Goal: Task Accomplishment & Management: Complete application form

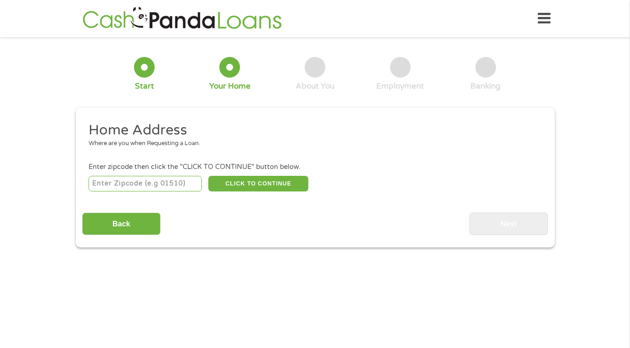
click at [153, 185] on input "number" at bounding box center [145, 184] width 113 height 16
type input "29456"
click at [140, 223] on input "Back" at bounding box center [121, 223] width 78 height 22
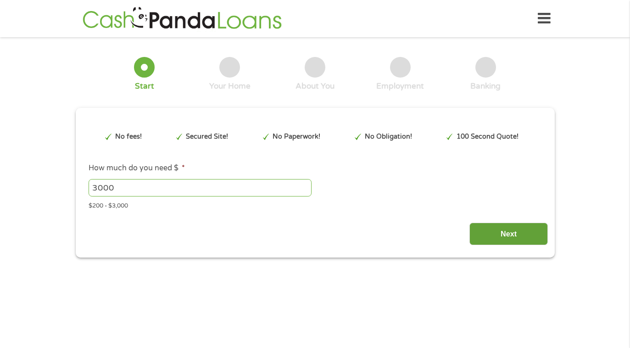
click at [489, 232] on input "Next" at bounding box center [508, 233] width 78 height 22
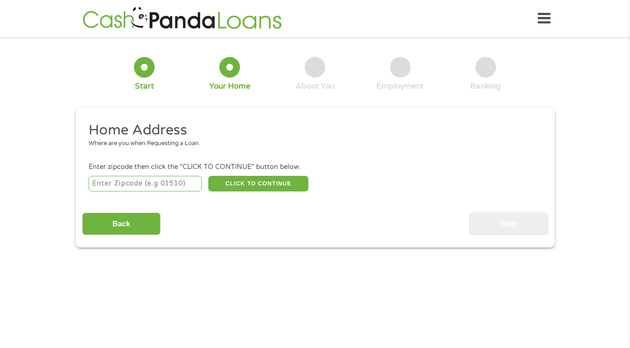
click at [155, 181] on input "number" at bounding box center [145, 184] width 113 height 16
type input "29456"
click at [261, 189] on button "CLICK TO CONTINUE" at bounding box center [258, 184] width 100 height 16
type input "29456"
type input "[PERSON_NAME]"
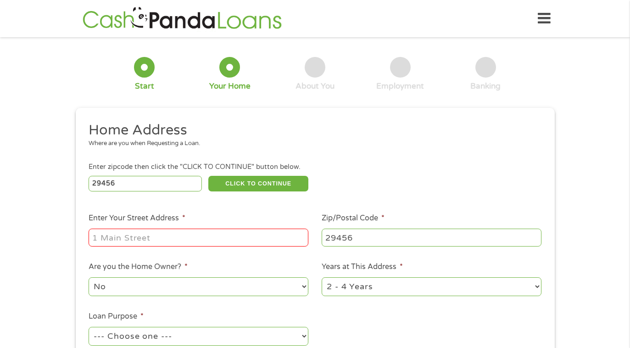
click at [173, 240] on input "Enter Your Street Address *" at bounding box center [199, 236] width 220 height 17
type input "[STREET_ADDRESS][PERSON_NAME]"
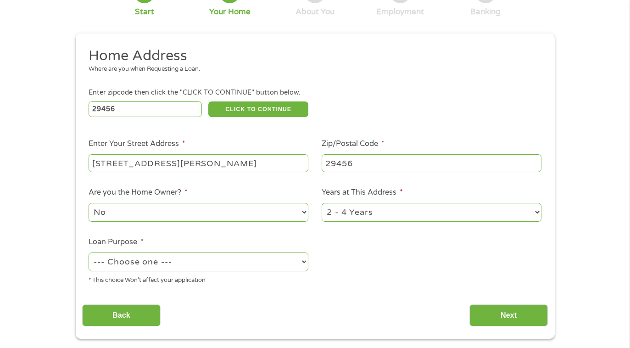
scroll to position [95, 0]
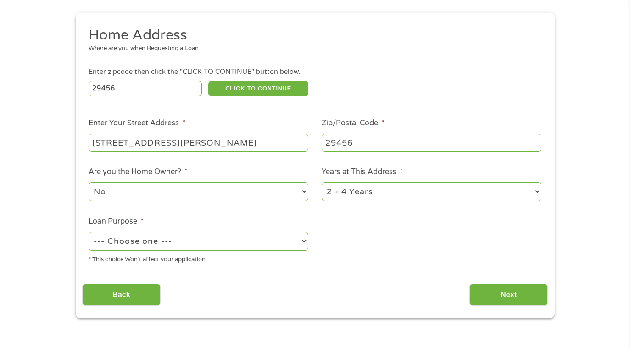
click at [192, 243] on select "--- Choose one --- Pay Bills Debt Consolidation Home Improvement Major Purchase…" at bounding box center [199, 241] width 220 height 19
click at [207, 243] on select "--- Choose one --- Pay Bills Debt Consolidation Home Improvement Major Purchase…" at bounding box center [199, 241] width 220 height 19
click at [260, 244] on select "--- Choose one --- Pay Bills Debt Consolidation Home Improvement Major Purchase…" at bounding box center [199, 241] width 220 height 19
click at [133, 241] on select "--- Choose one --- Pay Bills Debt Consolidation Home Improvement Major Purchase…" at bounding box center [199, 241] width 220 height 19
click at [130, 239] on select "--- Choose one --- Pay Bills Debt Consolidation Home Improvement Major Purchase…" at bounding box center [199, 241] width 220 height 19
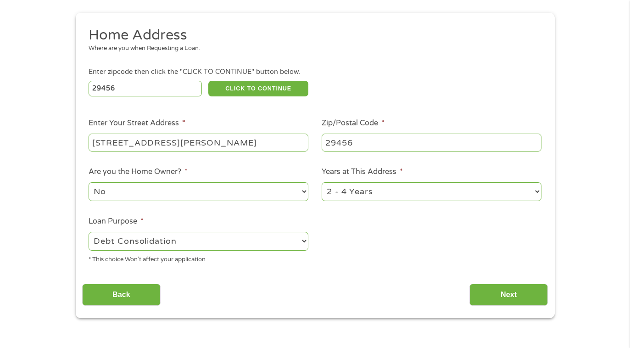
select select "paybills"
click at [123, 244] on select "--- Choose one --- Pay Bills Debt Consolidation Home Improvement Major Purchase…" at bounding box center [199, 241] width 220 height 19
click at [503, 301] on input "Next" at bounding box center [508, 294] width 78 height 22
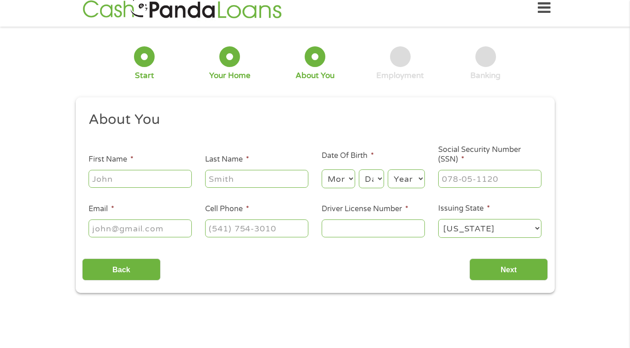
scroll to position [0, 0]
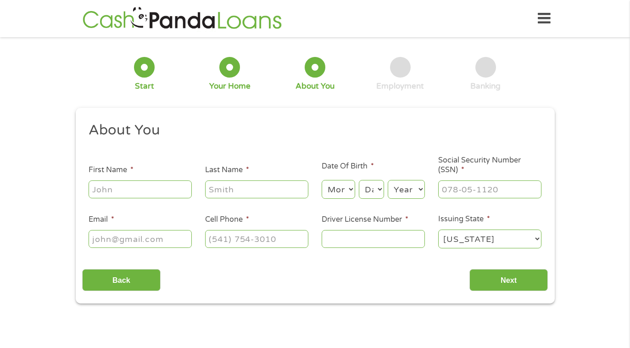
click at [135, 194] on input "First Name *" at bounding box center [140, 188] width 103 height 17
type input "[PERSON_NAME]"
type input "[EMAIL_ADDRESS][DOMAIN_NAME]"
type input "[PHONE_NUMBER]"
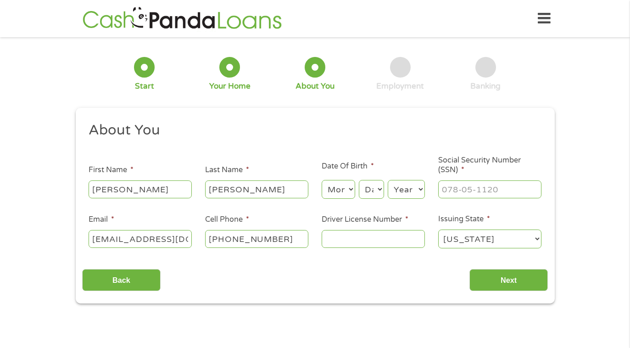
type input "___-__-____"
click at [478, 196] on input "___-__-____" at bounding box center [489, 188] width 103 height 17
click at [346, 193] on select "Month 1 2 3 4 5 6 7 8 9 10 11 12" at bounding box center [338, 189] width 33 height 19
select select "10"
click at [372, 192] on select "Day 1 2 3 4 5 6 7 8 9 10 11 12 13 14 15 16 17 18 19 20 21 22 23 24 25 26 27 28 …" at bounding box center [371, 189] width 25 height 19
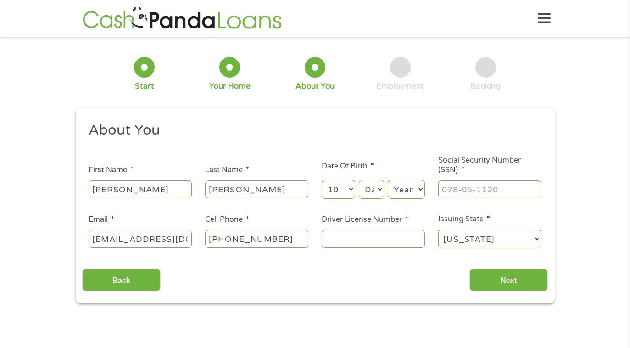
select select "11"
click at [406, 188] on select "Year [DATE] 2006 2005 2004 2003 2002 2001 2000 1999 1998 1997 1996 1995 1994 19…" at bounding box center [406, 189] width 37 height 19
select select "1986"
click at [487, 192] on input "___-__-____" at bounding box center [489, 188] width 103 height 17
type input "590-94-5630"
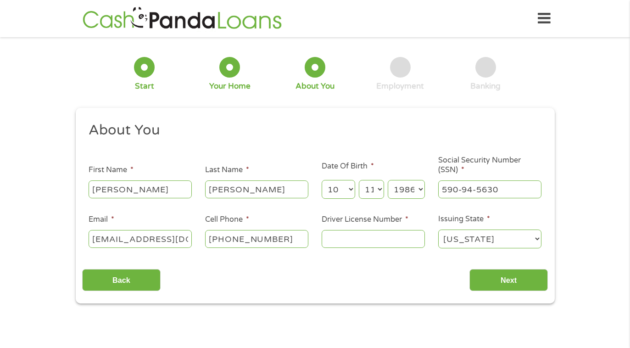
click at [372, 239] on input "Driver License Number *" at bounding box center [373, 238] width 103 height 17
type input "102802315"
click at [521, 275] on input "Next" at bounding box center [508, 280] width 78 height 22
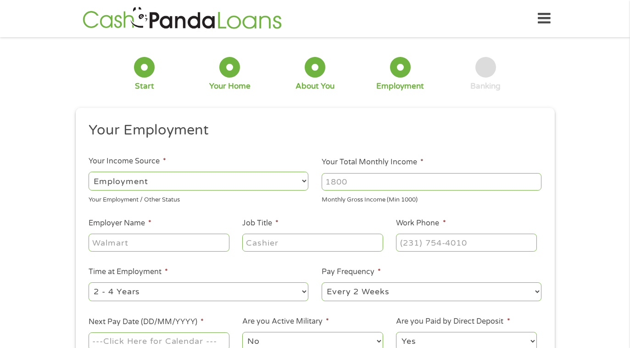
click at [253, 186] on select "--- Choose one --- Employment [DEMOGRAPHIC_DATA] Benefits" at bounding box center [199, 181] width 220 height 19
select select "selfEmployed"
click at [341, 184] on input "Your Total Monthly Income *" at bounding box center [432, 181] width 220 height 17
type input "6000"
click at [167, 248] on input "Employer Name *" at bounding box center [159, 241] width 140 height 17
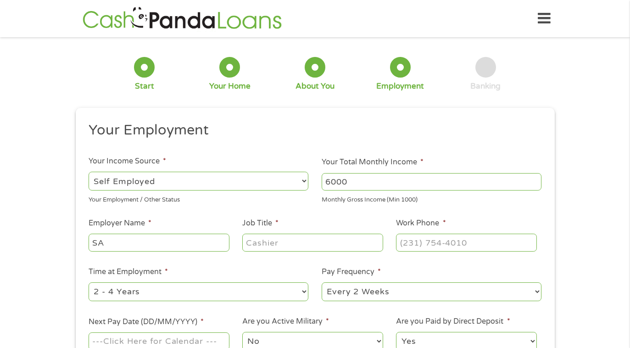
type input "S"
type input "MSA Distribution"
click at [294, 248] on input "Job Title *" at bounding box center [312, 241] width 140 height 17
type input "Owner Operator"
click at [427, 246] on input "(___) ___-____" at bounding box center [466, 241] width 140 height 17
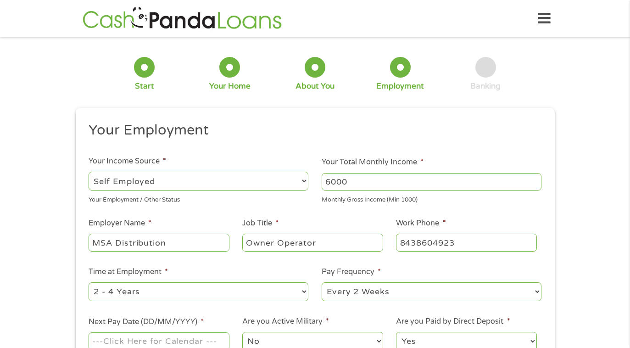
type input "[PHONE_NUMBER]"
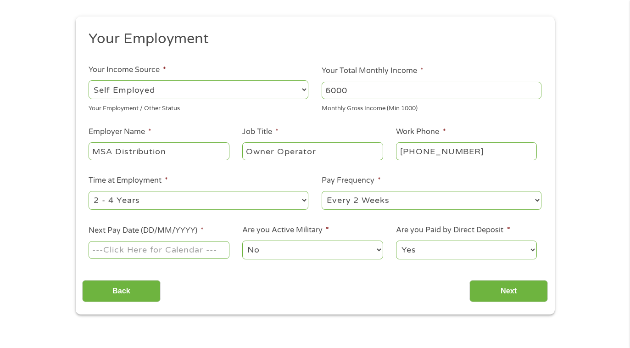
scroll to position [95, 0]
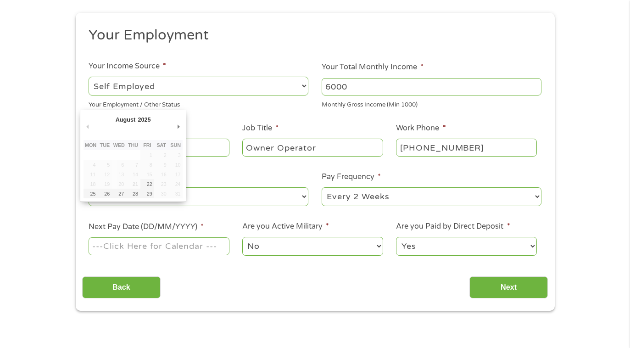
click at [165, 250] on input "Next Pay Date (DD/MM/YYYY) *" at bounding box center [159, 245] width 140 height 17
type input "[DATE]"
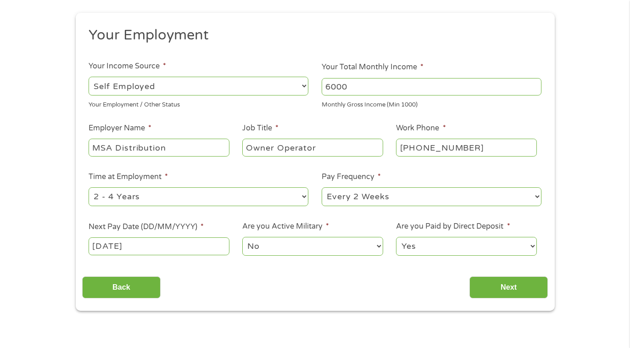
click at [288, 244] on select "No Yes" at bounding box center [312, 246] width 140 height 19
click at [517, 290] on input "Next" at bounding box center [508, 287] width 78 height 22
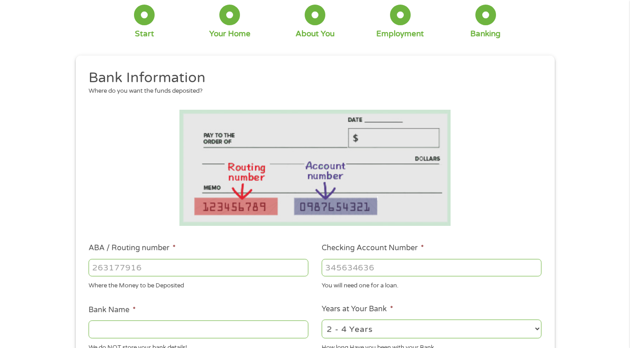
scroll to position [53, 0]
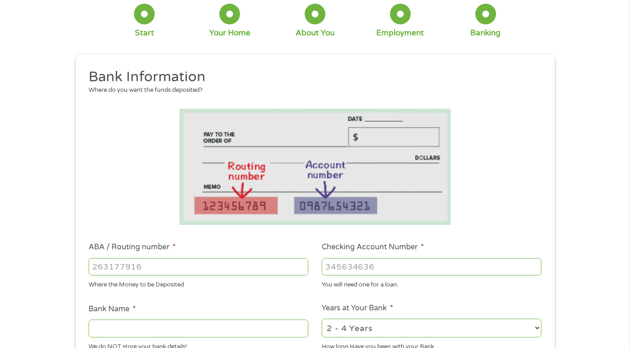
click at [207, 261] on input "ABA / Routing number *" at bounding box center [199, 266] width 220 height 17
click at [158, 270] on input "ABA / Routing number *" at bounding box center [199, 266] width 220 height 17
type input "053904483"
type input "BANK OF AMERICA NA"
type input "053904483"
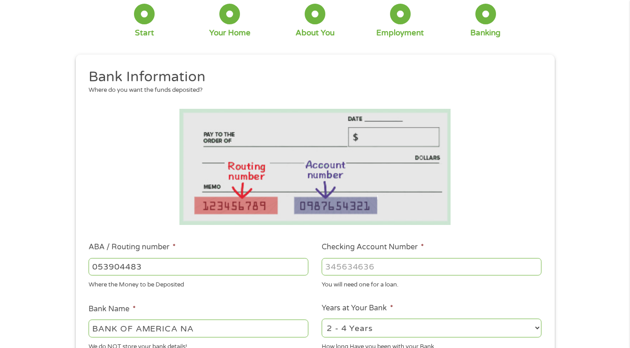
click at [374, 264] on input "Checking Account Number *" at bounding box center [432, 266] width 220 height 17
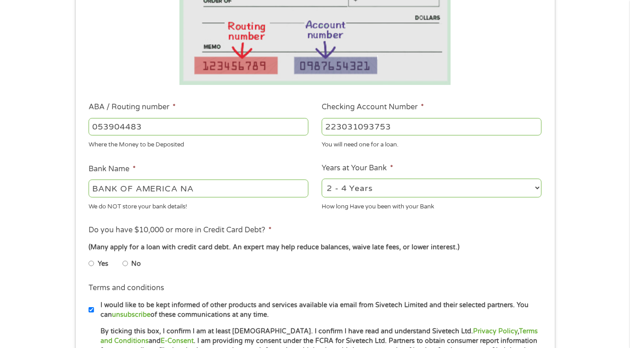
scroll to position [208, 0]
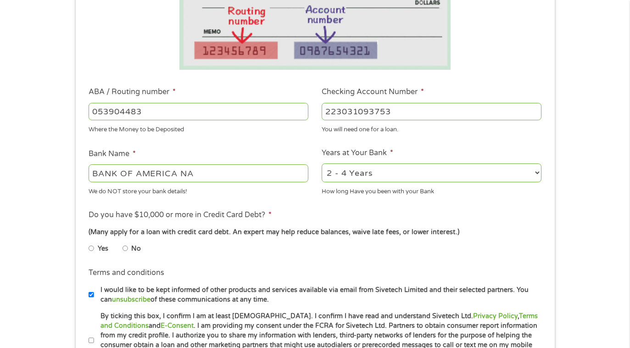
type input "223031093753"
click at [122, 249] on input "No" at bounding box center [125, 248] width 6 height 15
radio input "true"
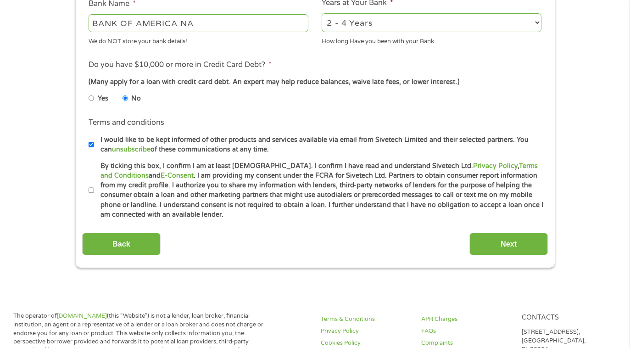
scroll to position [388, 0]
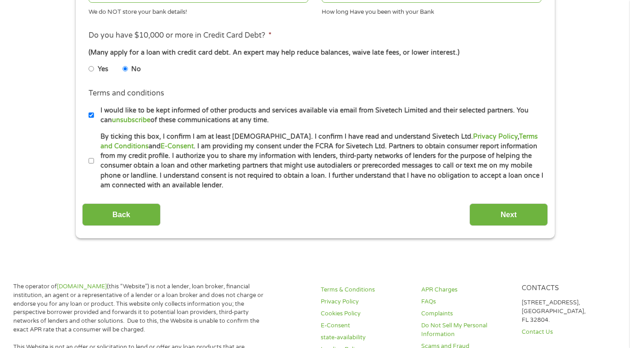
click at [88, 160] on li "Terms and conditions * By ticking this box, I confirm I am at least [DEMOGRAPHI…" at bounding box center [315, 161] width 466 height 59
click at [90, 160] on input "By ticking this box, I confirm I am at least [DEMOGRAPHIC_DATA]. I confirm I ha…" at bounding box center [92, 161] width 6 height 15
checkbox input "true"
click at [499, 216] on input "Next" at bounding box center [508, 214] width 78 height 22
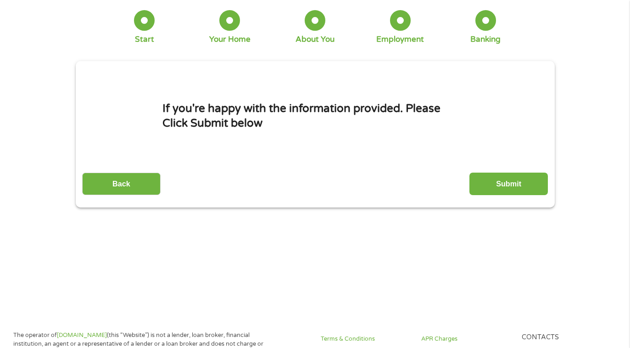
scroll to position [0, 0]
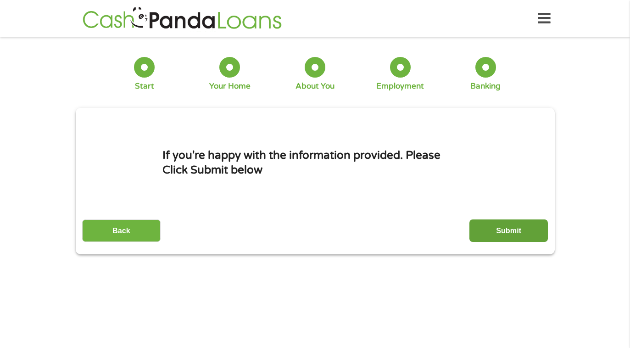
click at [503, 233] on input "Submit" at bounding box center [508, 230] width 78 height 22
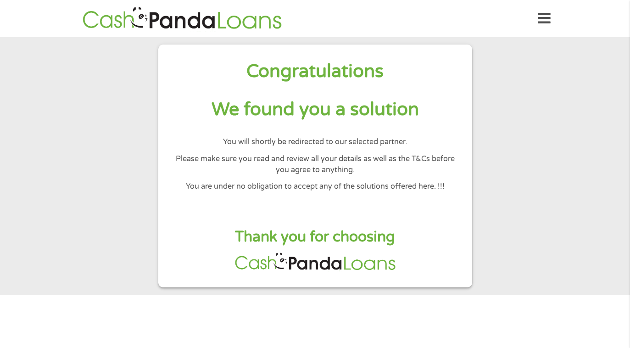
scroll to position [1, 0]
